Goal: Communication & Community: Answer question/provide support

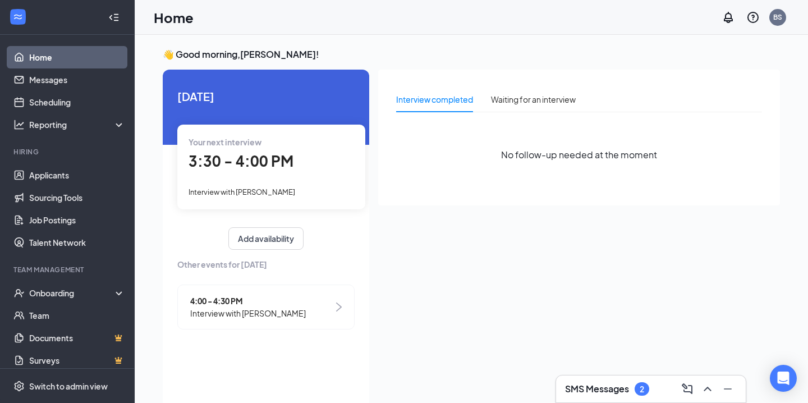
click at [598, 395] on div "SMS Messages 2" at bounding box center [607, 388] width 84 height 13
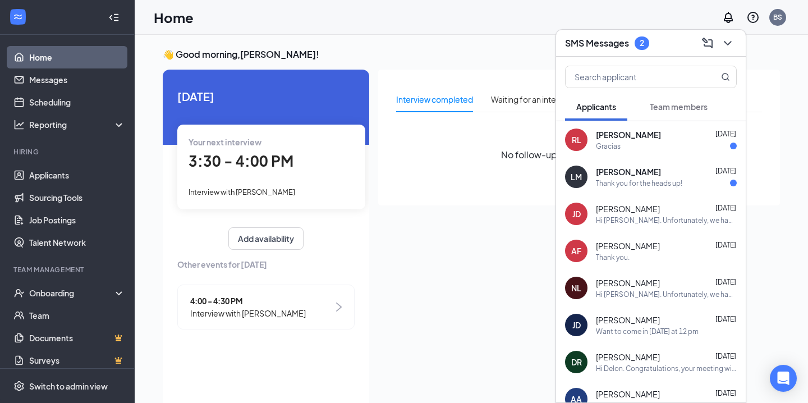
click at [602, 178] on div "Thank you for the heads up!" at bounding box center [639, 183] width 86 height 10
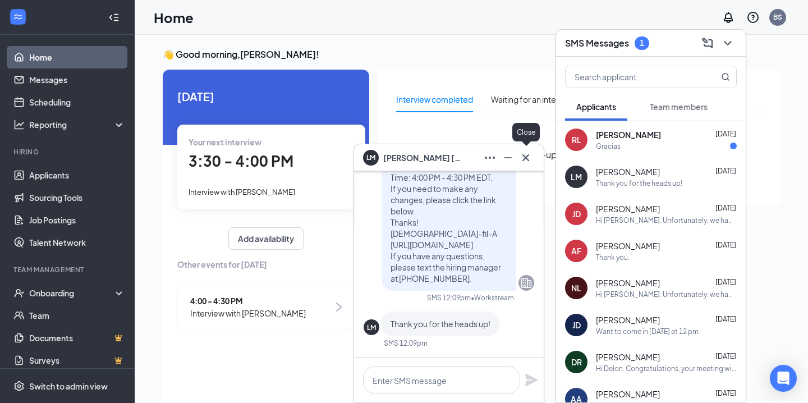
click at [531, 164] on button at bounding box center [526, 158] width 18 height 18
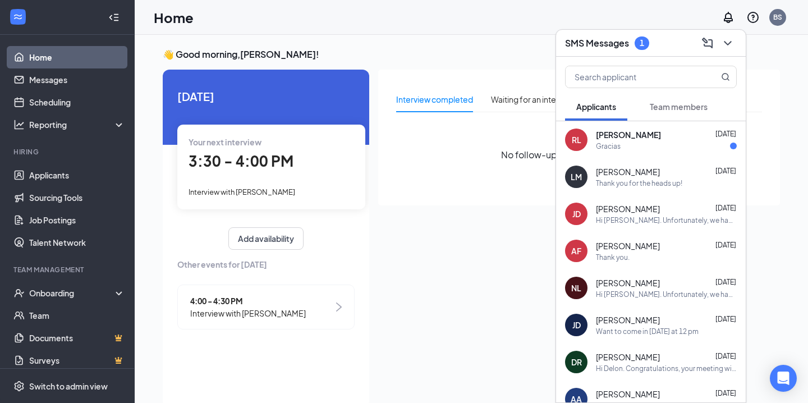
click at [636, 140] on div "[PERSON_NAME] [DATE] Gracias" at bounding box center [666, 140] width 141 height 22
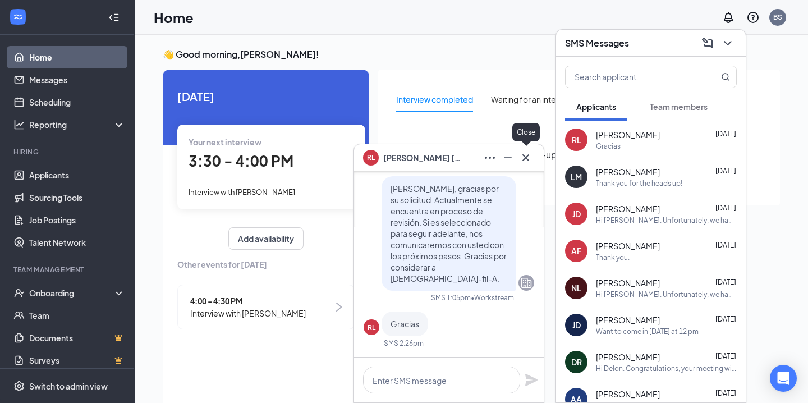
click at [523, 156] on icon "Cross" at bounding box center [525, 157] width 13 height 13
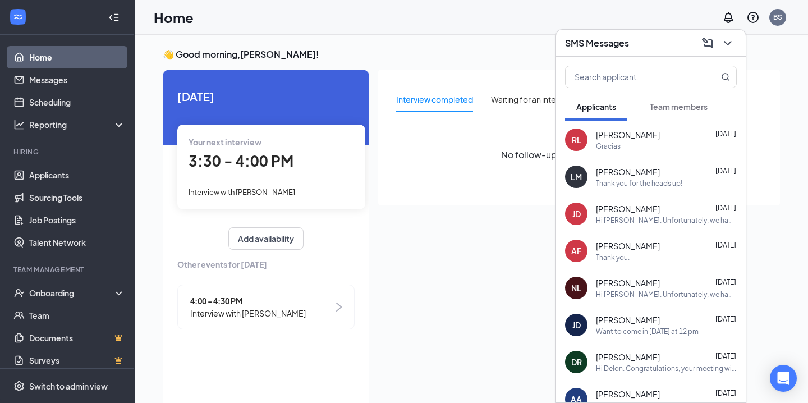
click at [211, 182] on div "Your next interview 3:30 - 4:00 PM Interview with [PERSON_NAME]" at bounding box center [271, 167] width 188 height 84
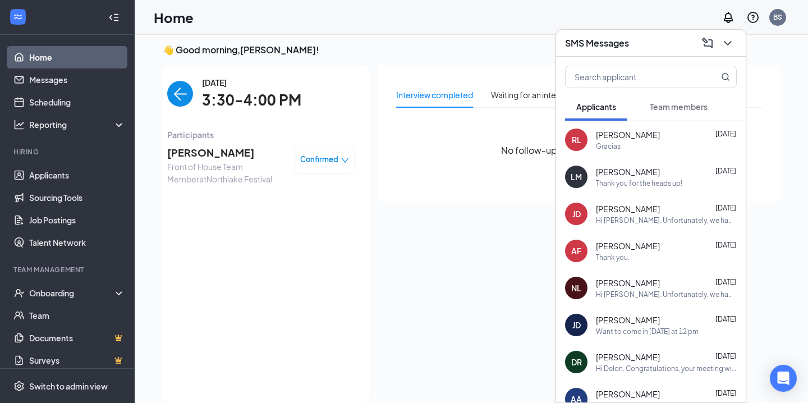
click at [176, 95] on img "back-button" at bounding box center [180, 94] width 26 height 26
